Goal: Check status

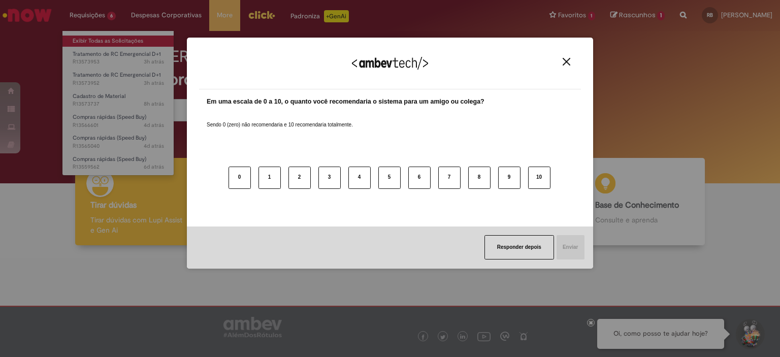
click at [114, 40] on div "Agradecemos seu feedback! Em uma escala de 0 a 10, o quanto você recomendaria o…" at bounding box center [390, 178] width 780 height 357
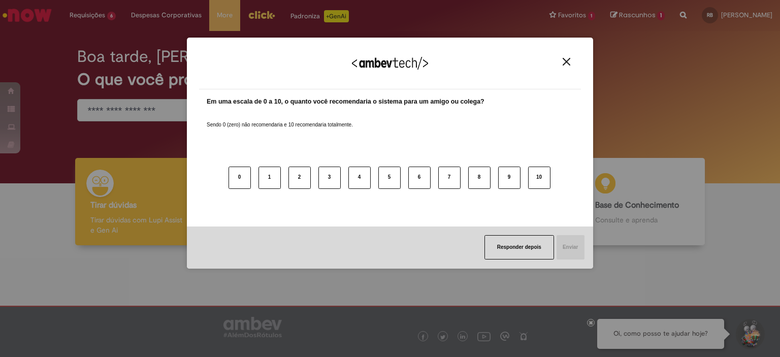
click at [577, 64] on div "Agradecemos seu feedback!" at bounding box center [390, 70] width 382 height 40
click at [560, 62] on button "Close" at bounding box center [567, 61] width 14 height 9
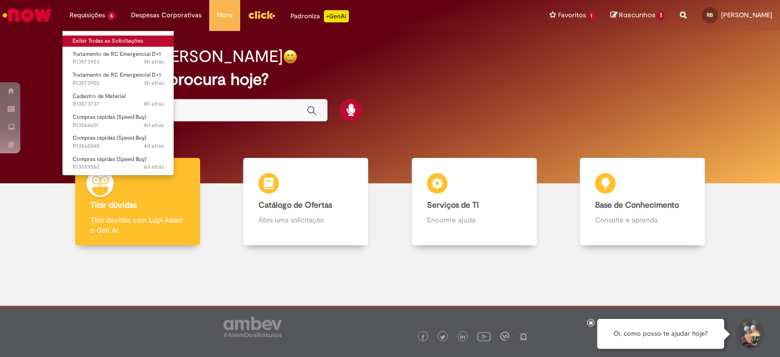
click at [116, 36] on link "Exibir Todas as Solicitações" at bounding box center [118, 41] width 112 height 11
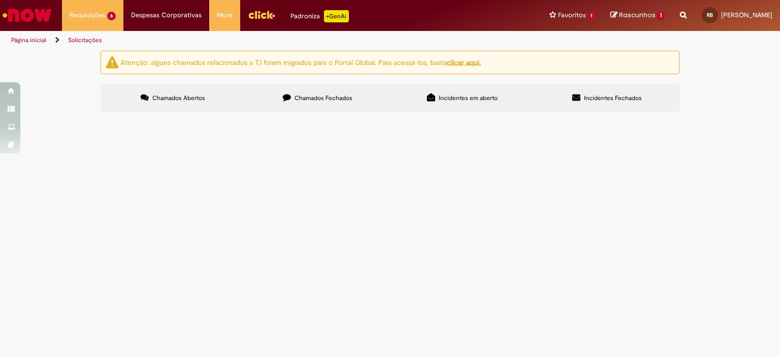
click at [0, 0] on td "Placa eletrônica queimada no Inspetor de Garrafas vazias Heuft. Necessário real…" at bounding box center [0, 0] width 0 height 0
click at [0, 0] on span "R13573952" at bounding box center [0, 0] width 0 height 0
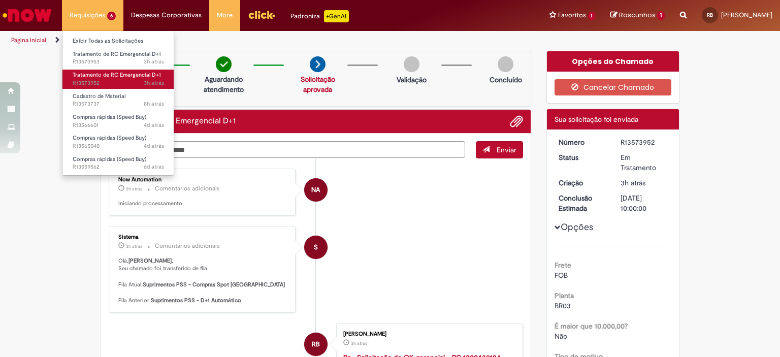
drag, startPoint x: 112, startPoint y: 38, endPoint x: 89, endPoint y: 77, distance: 44.6
